Goal: Task Accomplishment & Management: Manage account settings

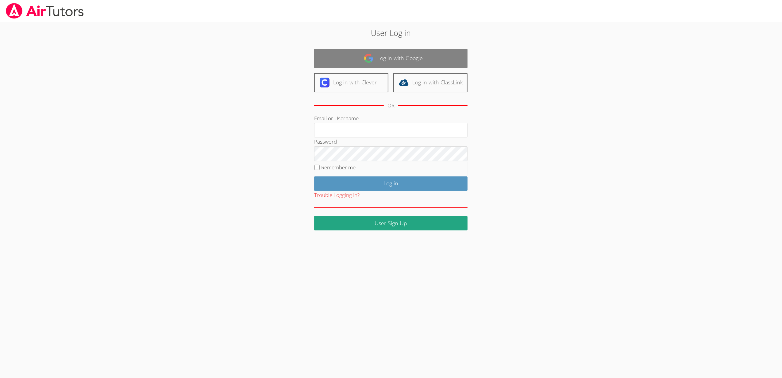
type input "sbrinkley26@gmail.com"
click at [390, 54] on link "Log in with Google" at bounding box center [390, 58] width 153 height 19
